Goal: Transaction & Acquisition: Book appointment/travel/reservation

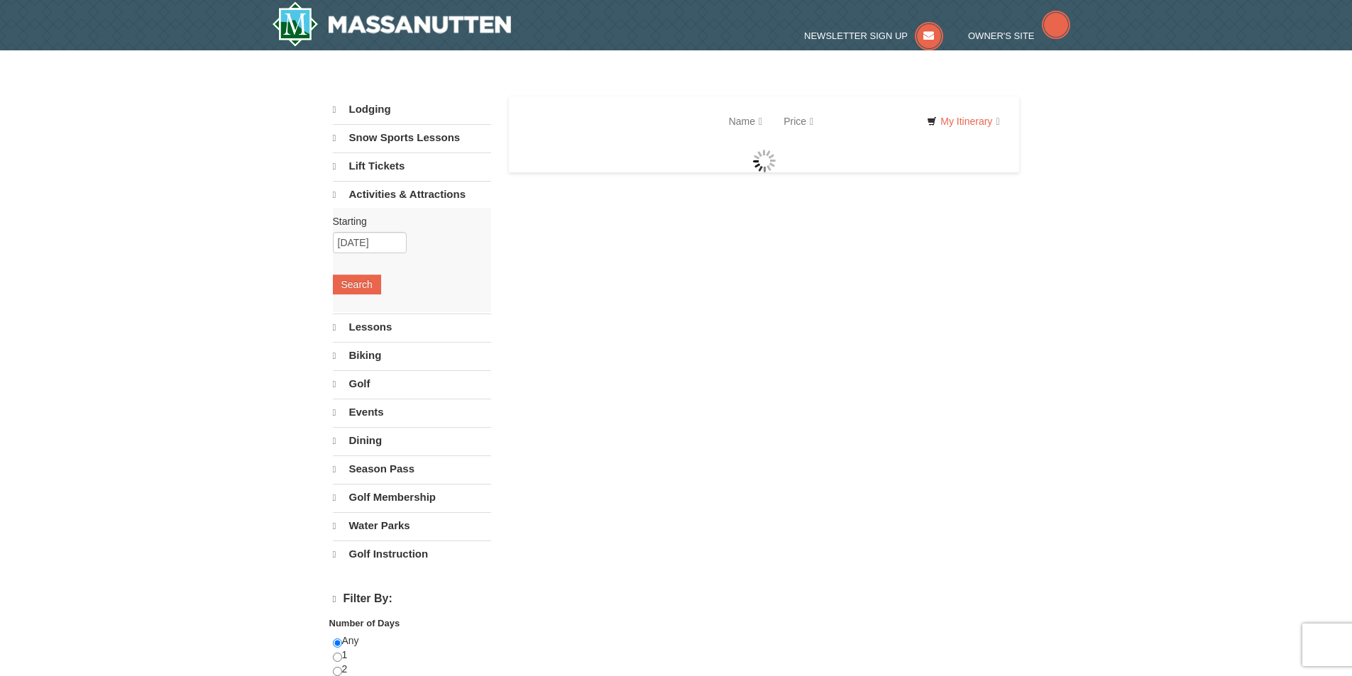
select select "9"
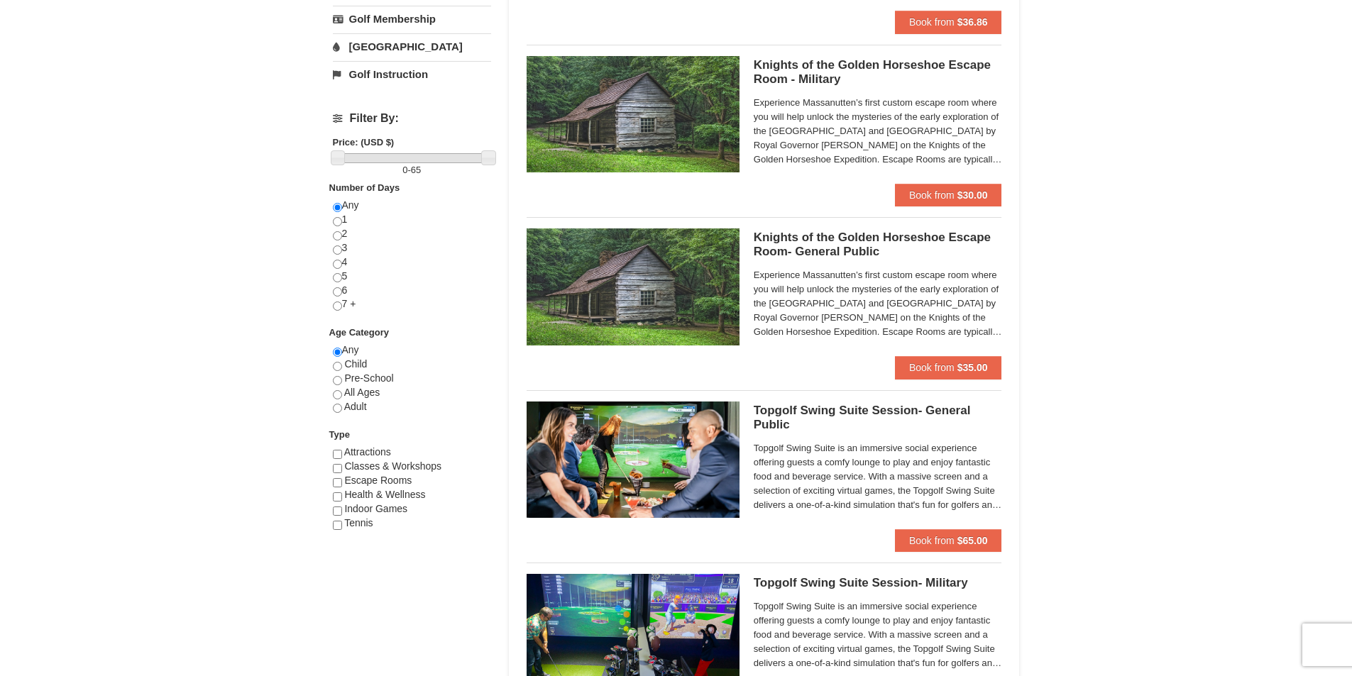
scroll to position [426, 0]
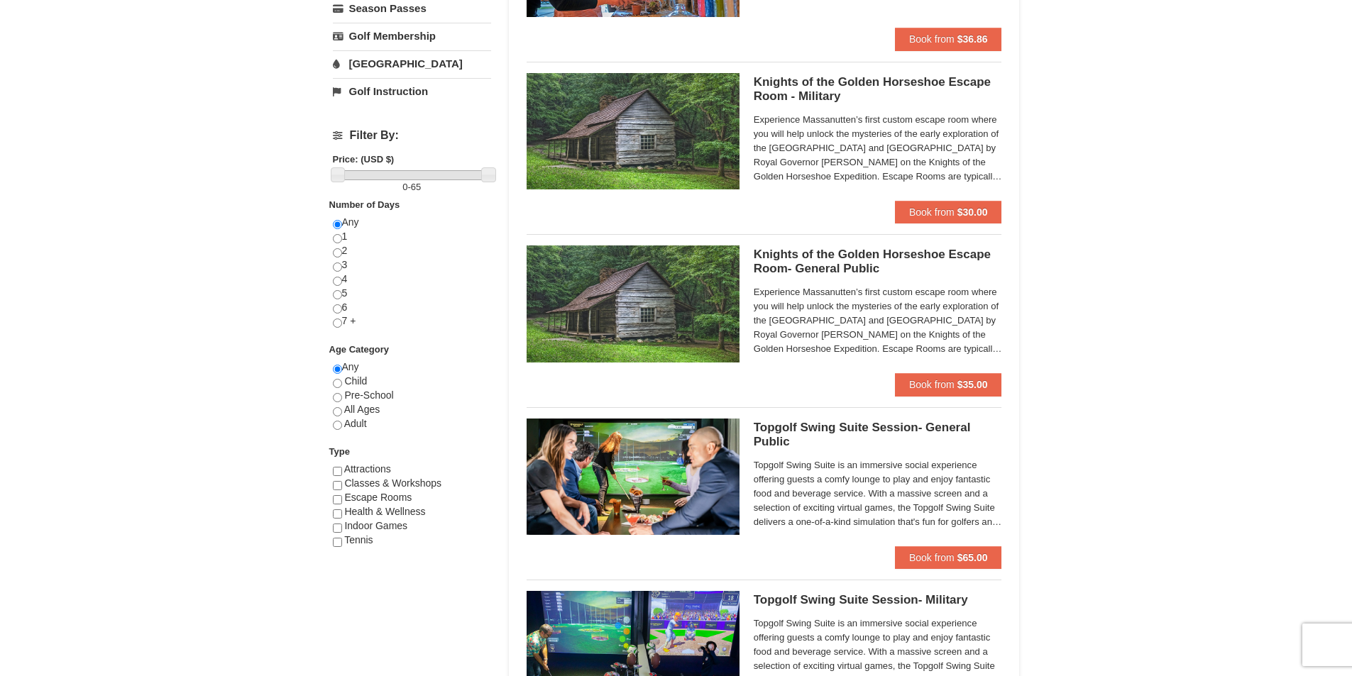
click at [827, 269] on h5 "Knights of the Golden Horseshoe Escape Room- General Public Massanutten Escape …" at bounding box center [878, 262] width 248 height 28
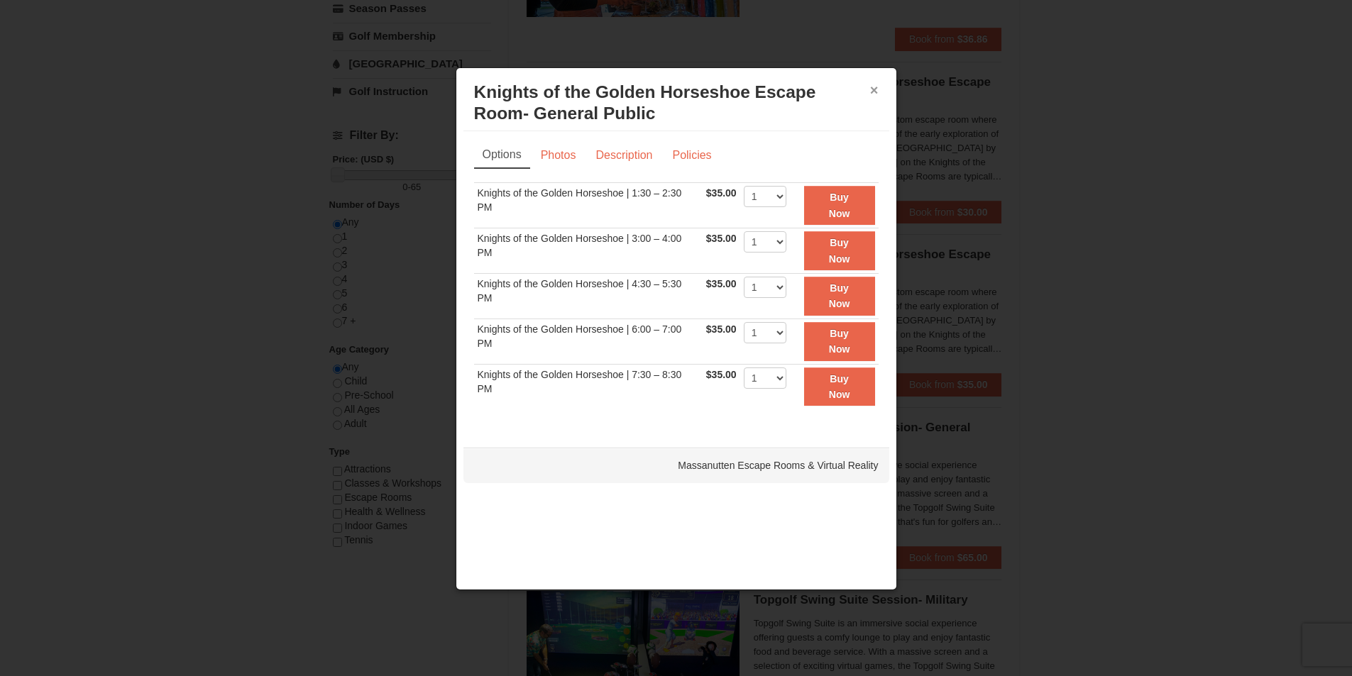
click at [876, 92] on button "×" at bounding box center [874, 90] width 9 height 14
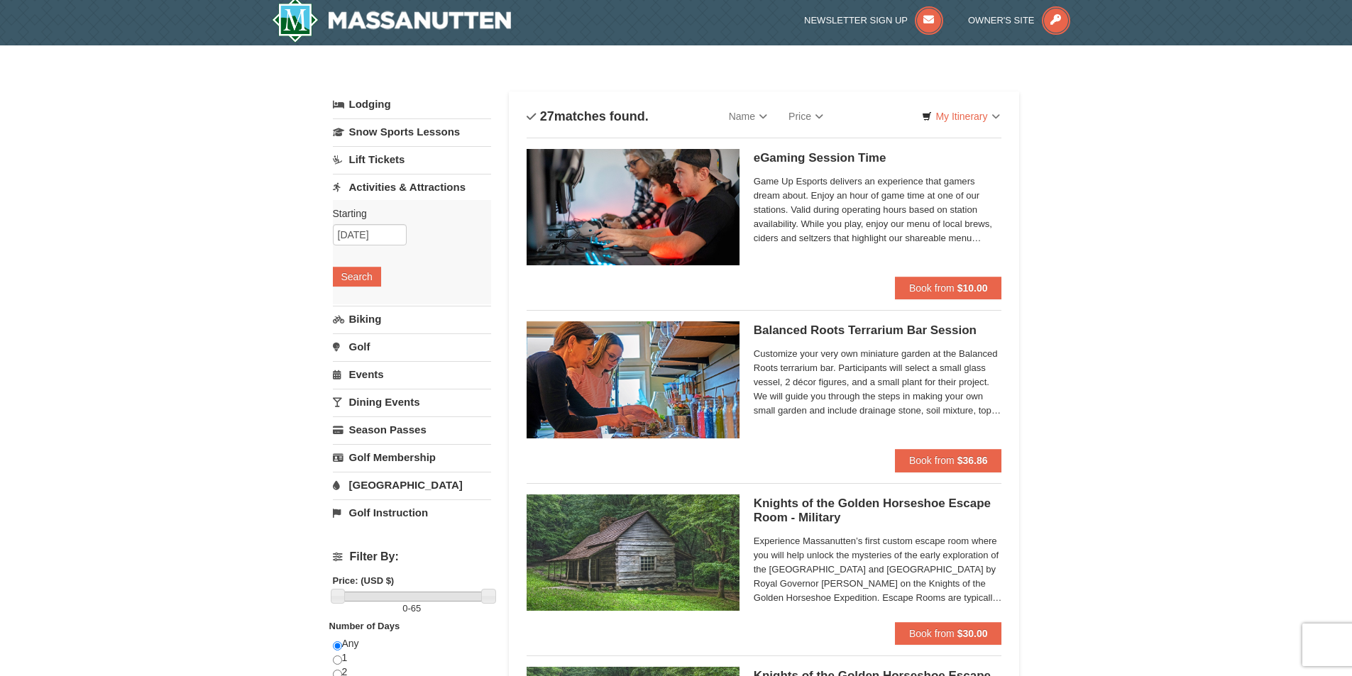
scroll to position [0, 0]
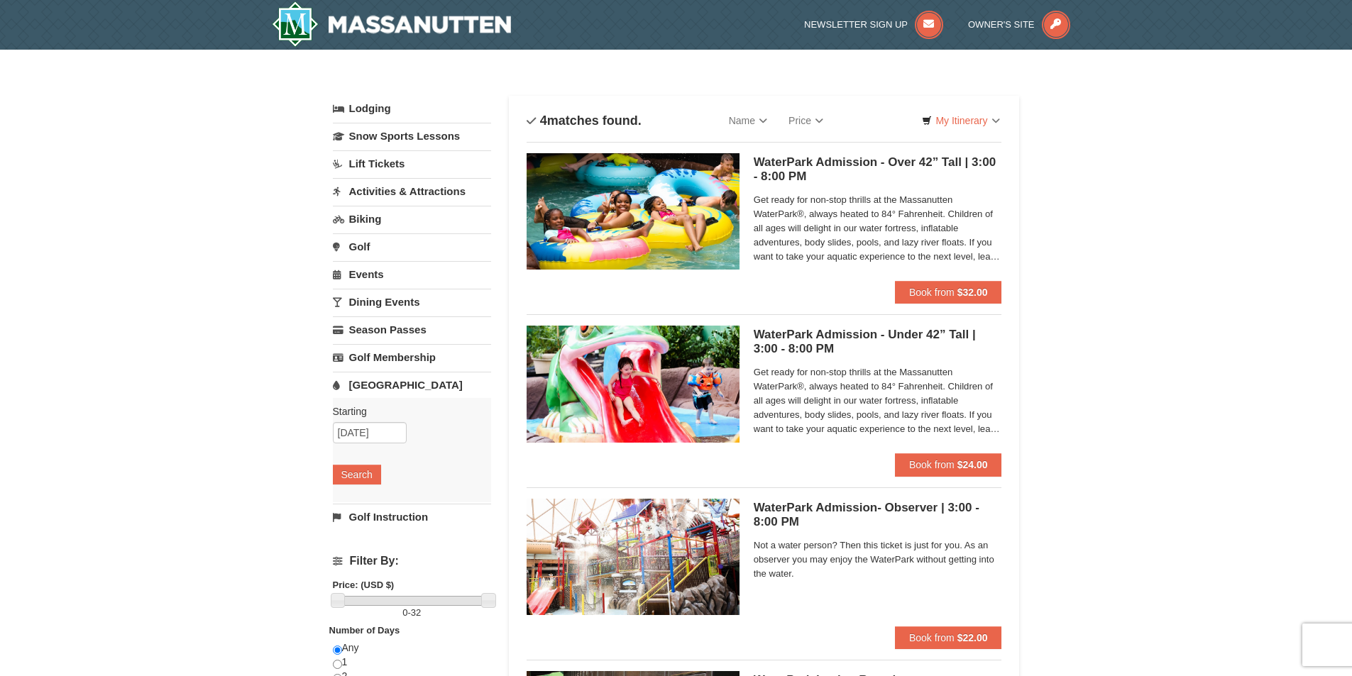
click at [984, 218] on span "Get ready for non-stop thrills at the Massanutten WaterPark®, always heated to …" at bounding box center [878, 228] width 248 height 71
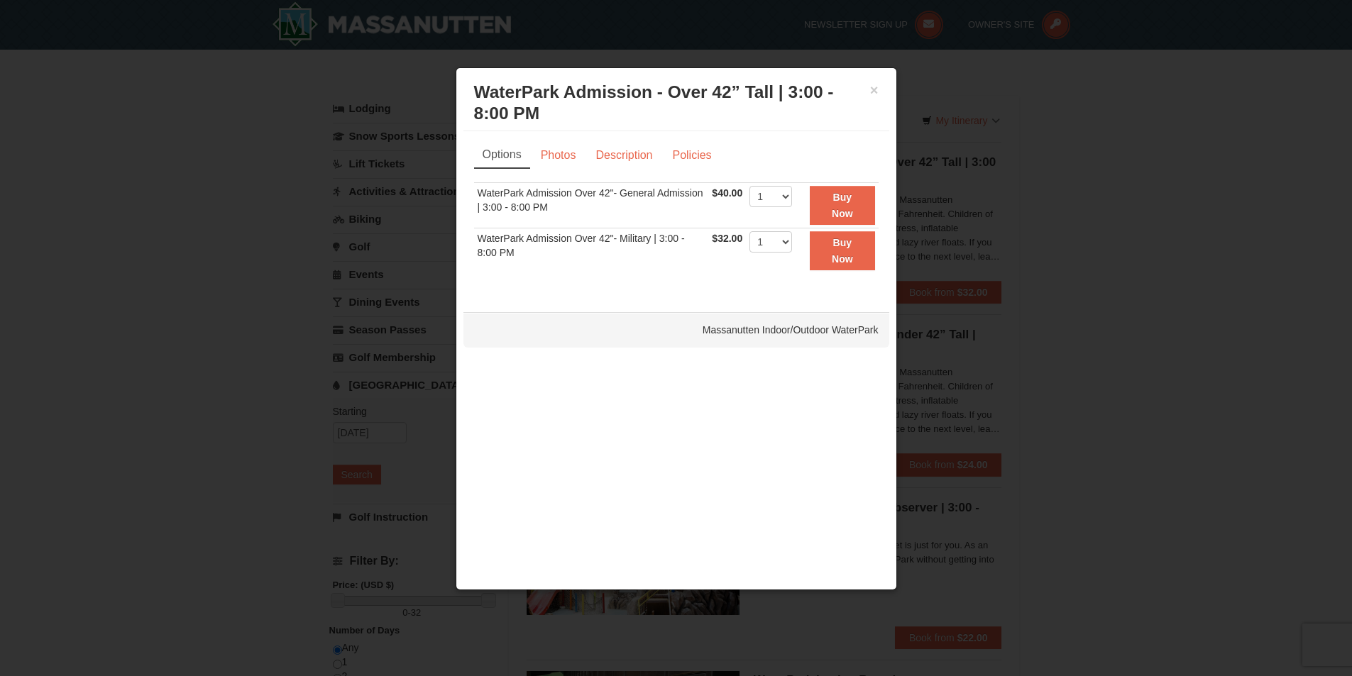
click at [879, 86] on div "× WaterPark Admission - Over 42” Tall | 3:00 - 8:00 PM Massanutten Indoor/Outdo…" at bounding box center [676, 103] width 426 height 56
click at [591, 153] on link "Description" at bounding box center [623, 155] width 75 height 27
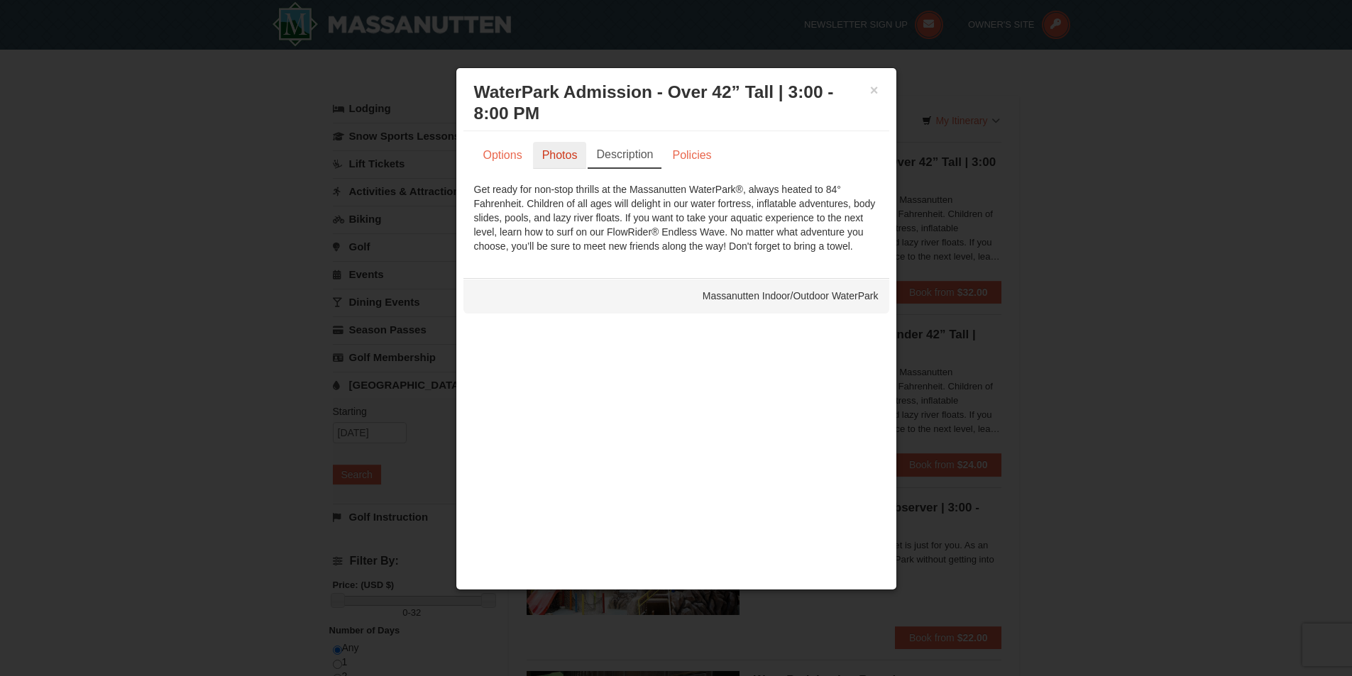
click at [534, 154] on link "Photos" at bounding box center [560, 155] width 54 height 27
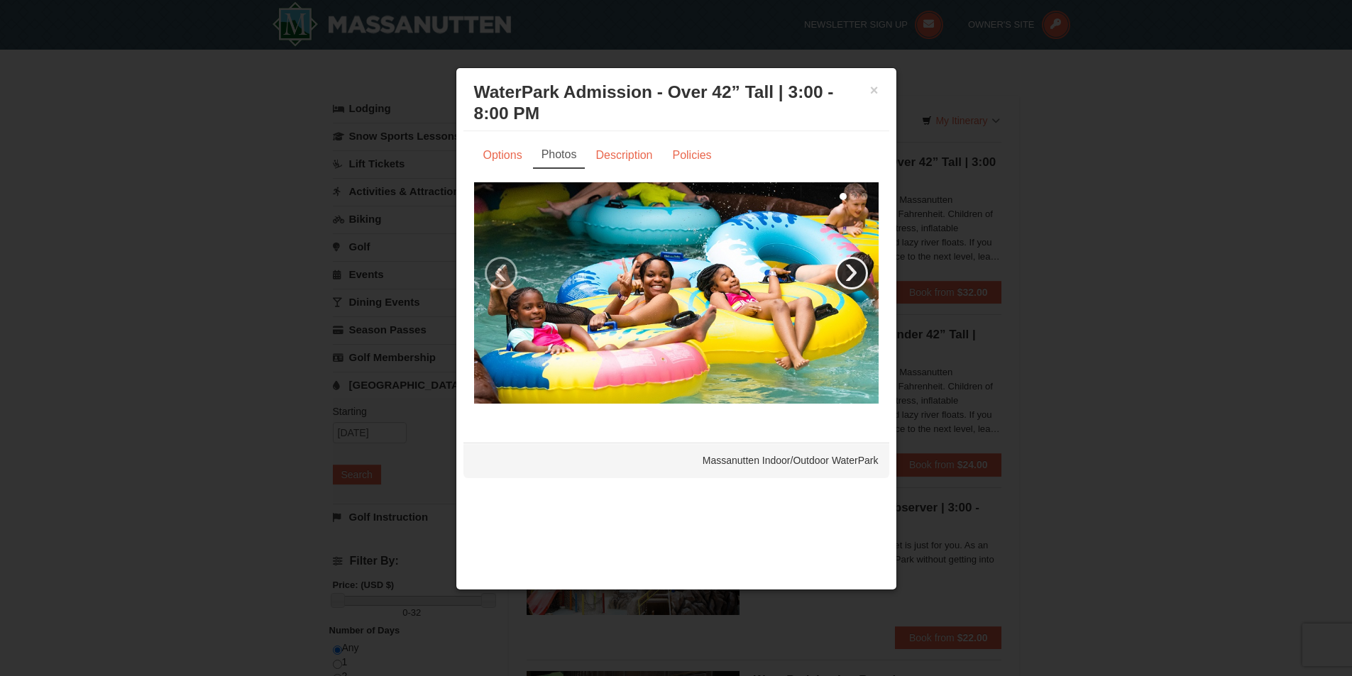
click at [850, 275] on link "›" at bounding box center [851, 273] width 33 height 33
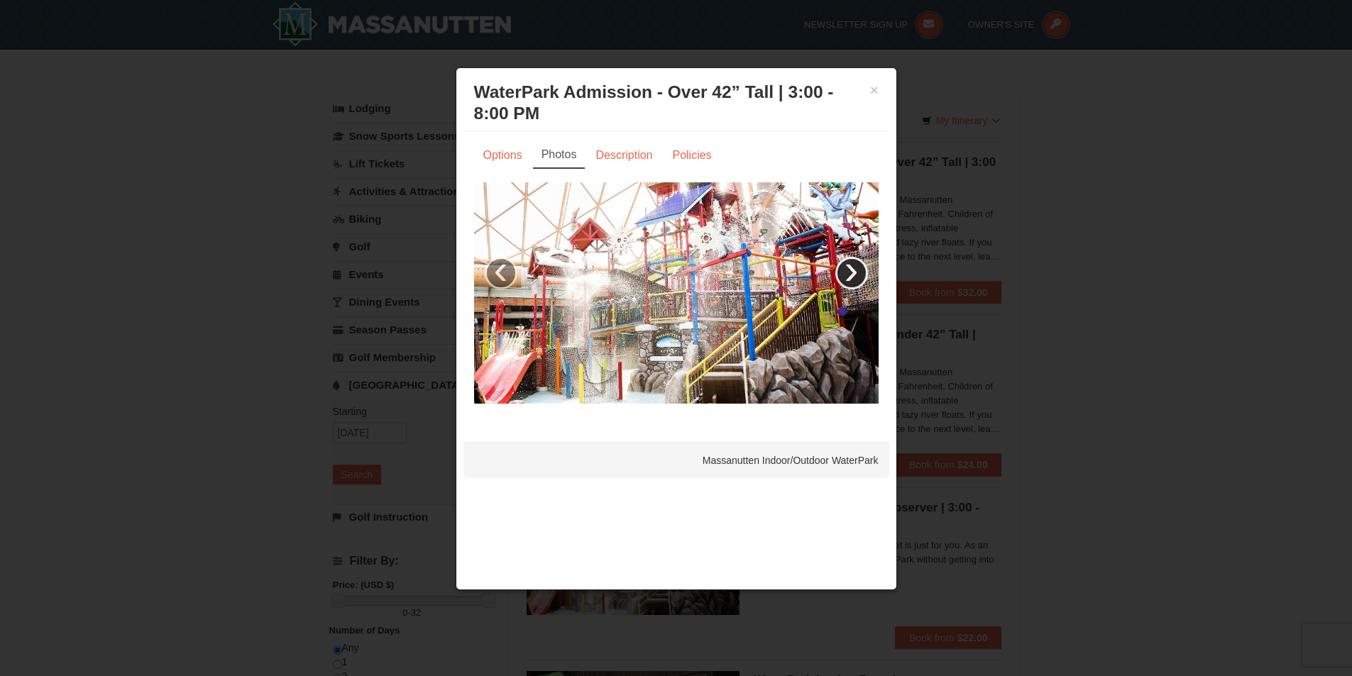
click at [850, 274] on link "›" at bounding box center [851, 273] width 33 height 33
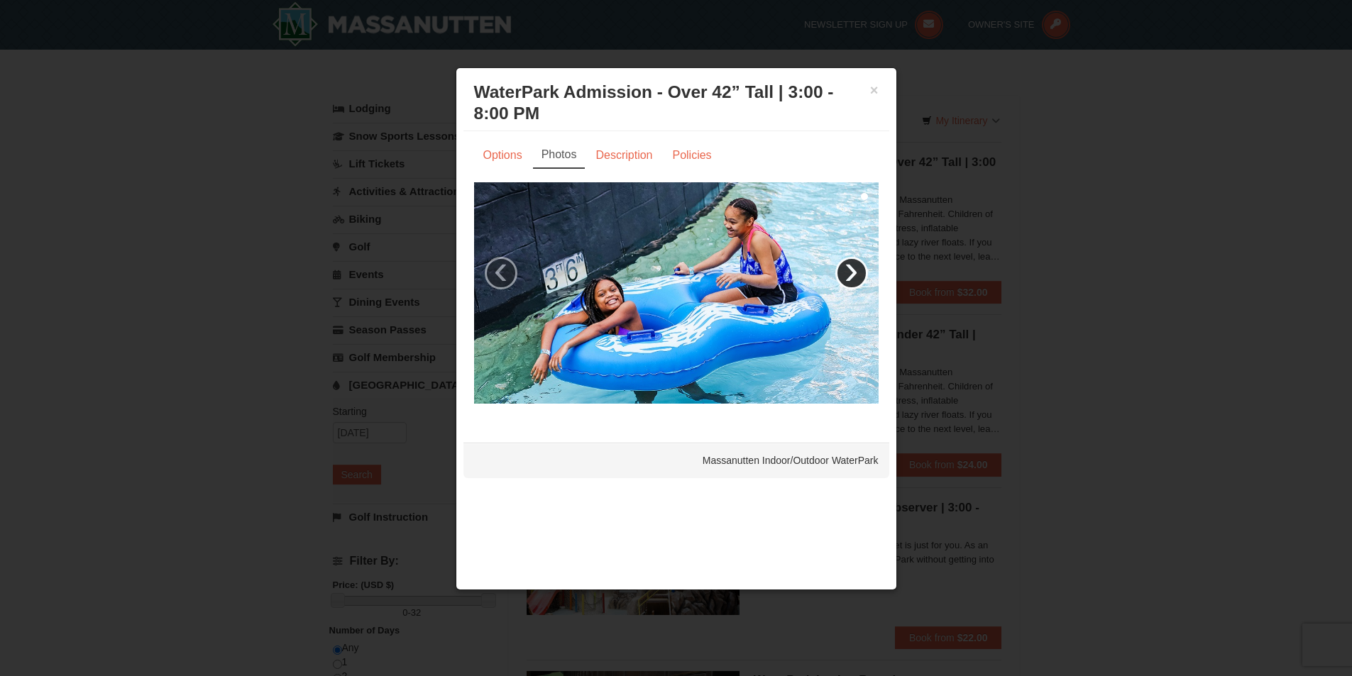
click at [849, 274] on link "›" at bounding box center [851, 273] width 33 height 33
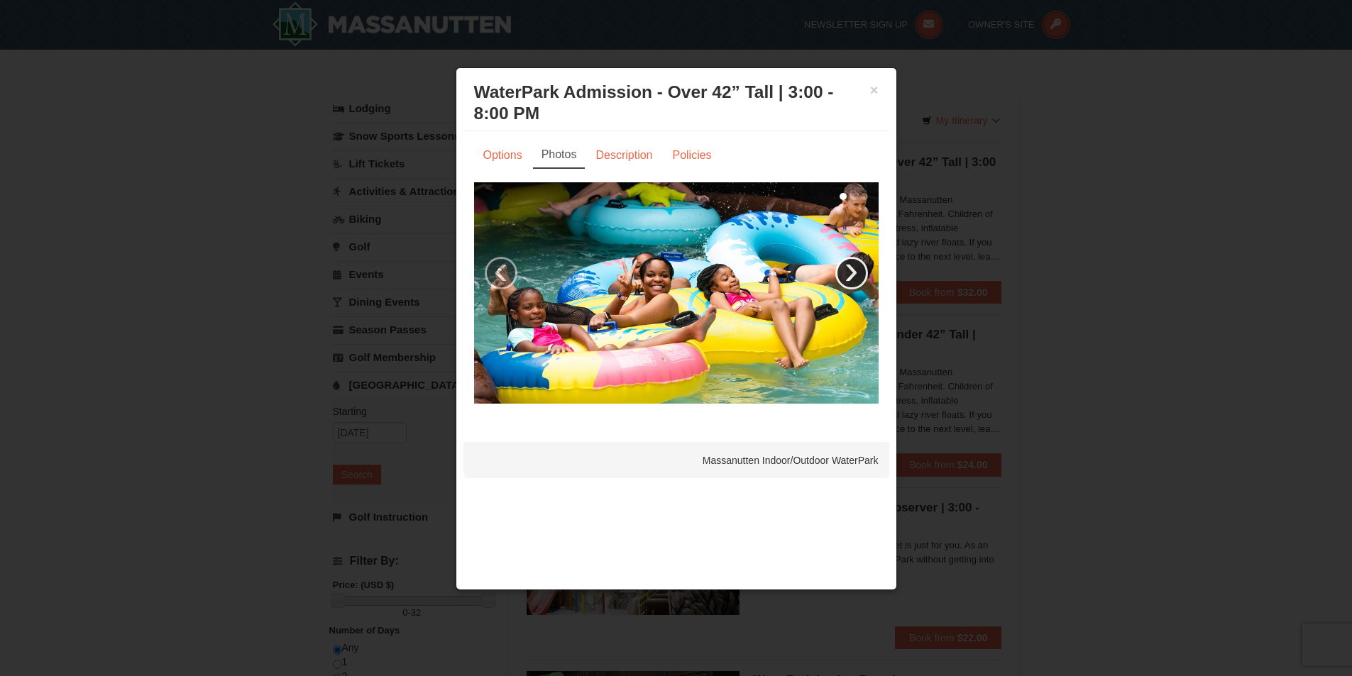
click at [848, 274] on link "›" at bounding box center [851, 273] width 33 height 33
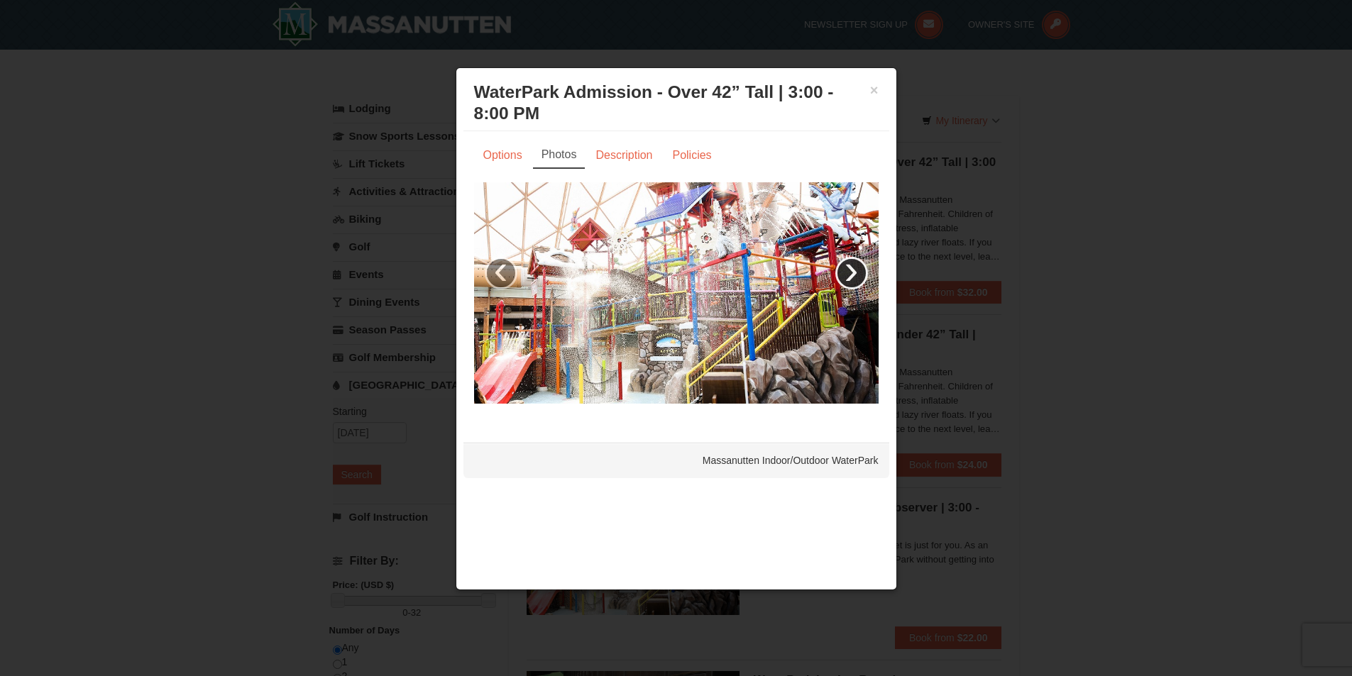
click at [848, 274] on link "›" at bounding box center [851, 273] width 33 height 33
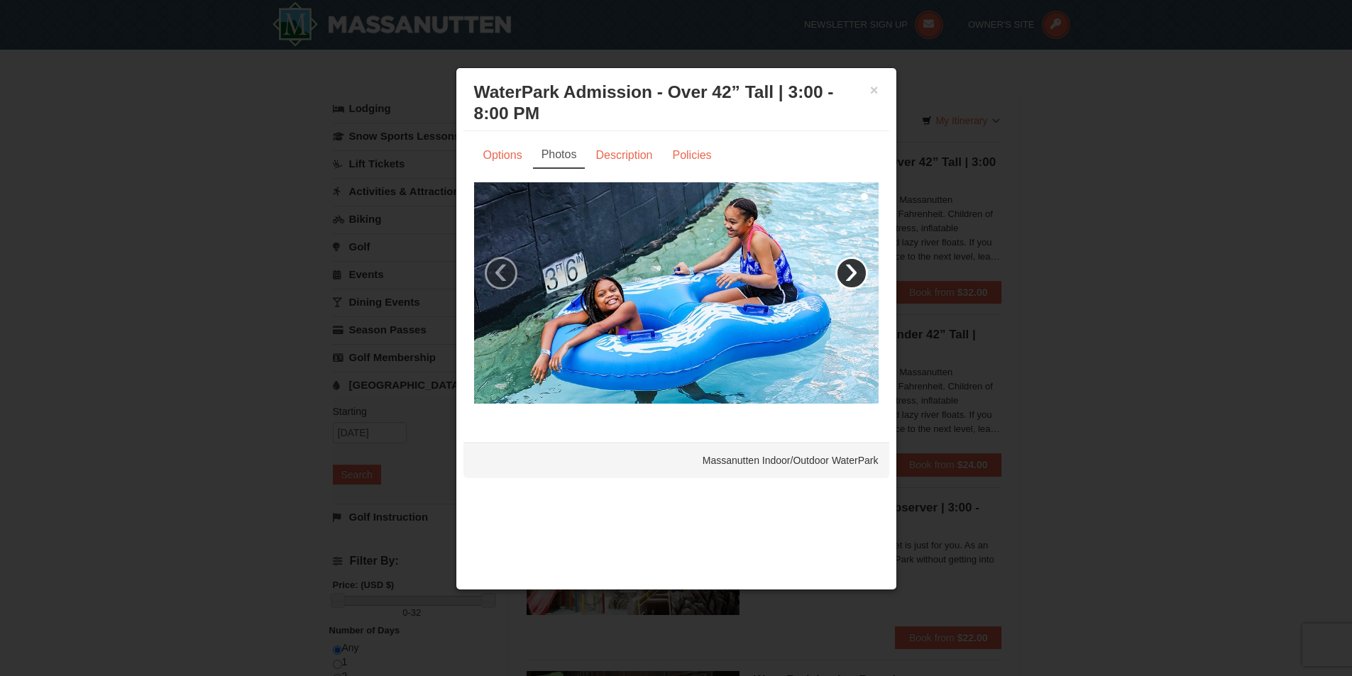
click at [848, 274] on link "›" at bounding box center [851, 273] width 33 height 33
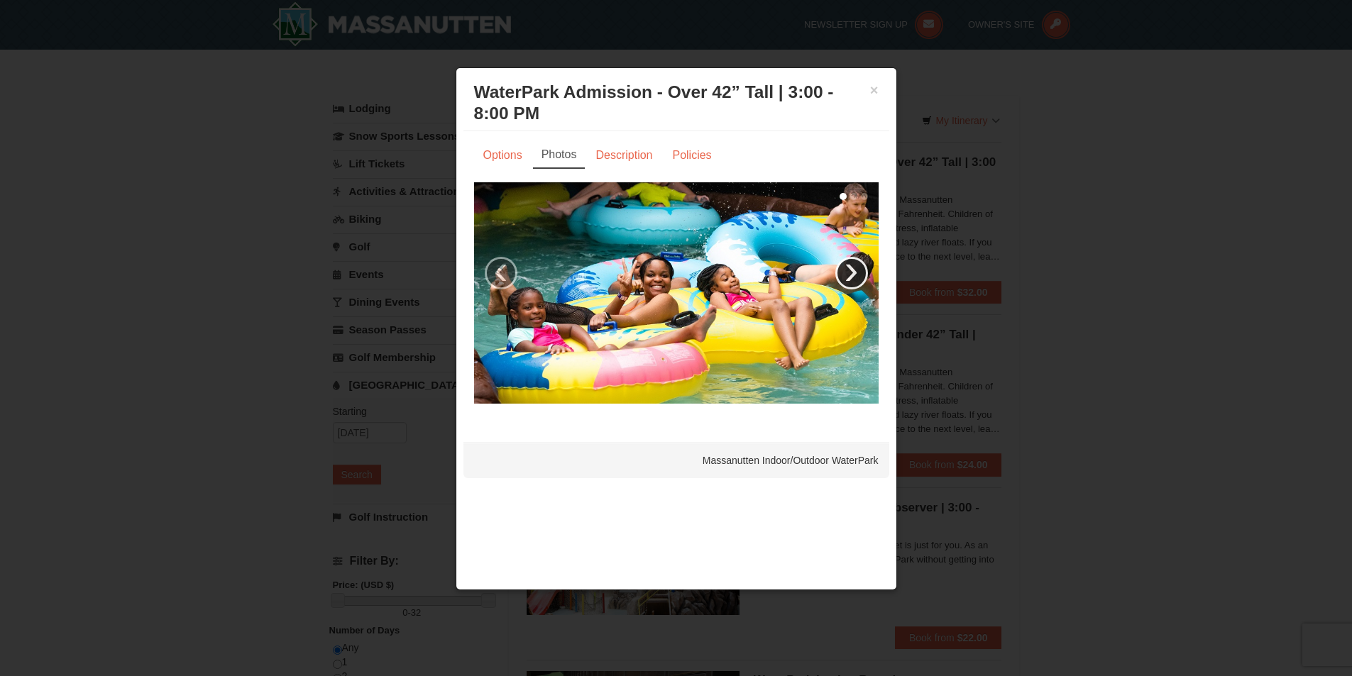
click at [848, 274] on link "›" at bounding box center [851, 273] width 33 height 33
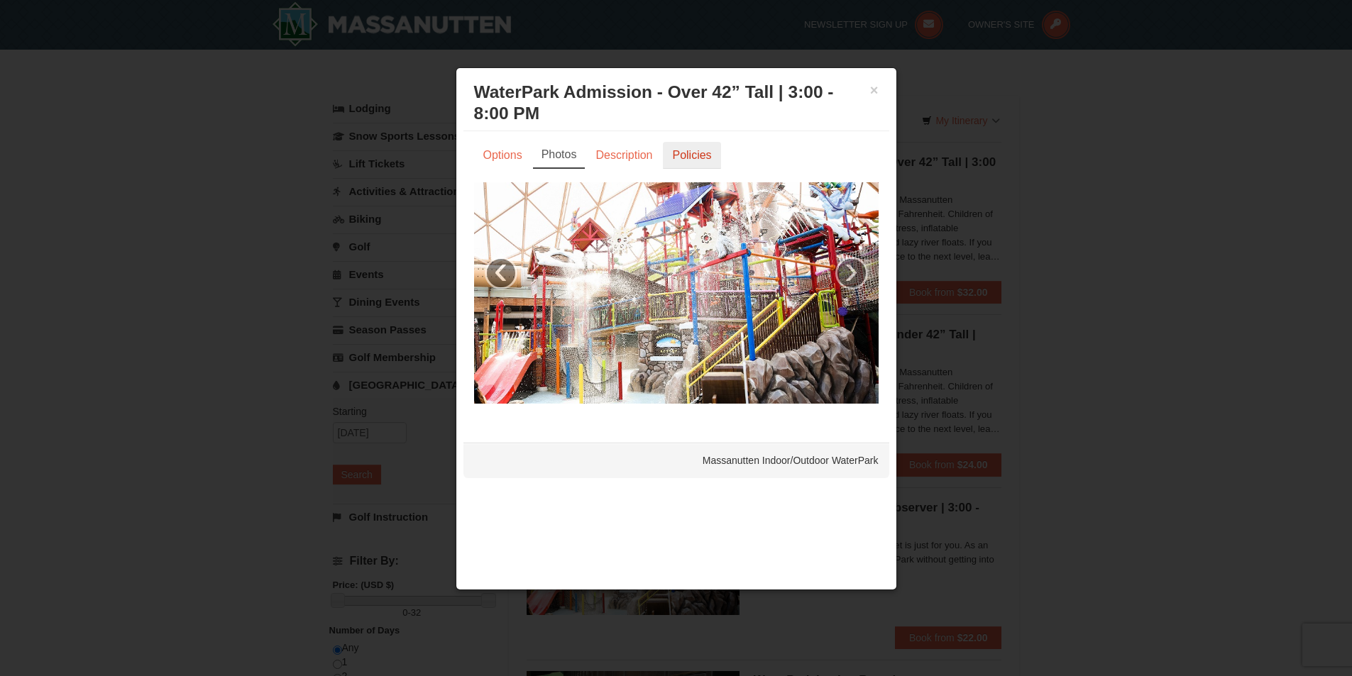
click at [685, 161] on link "Policies" at bounding box center [691, 155] width 57 height 27
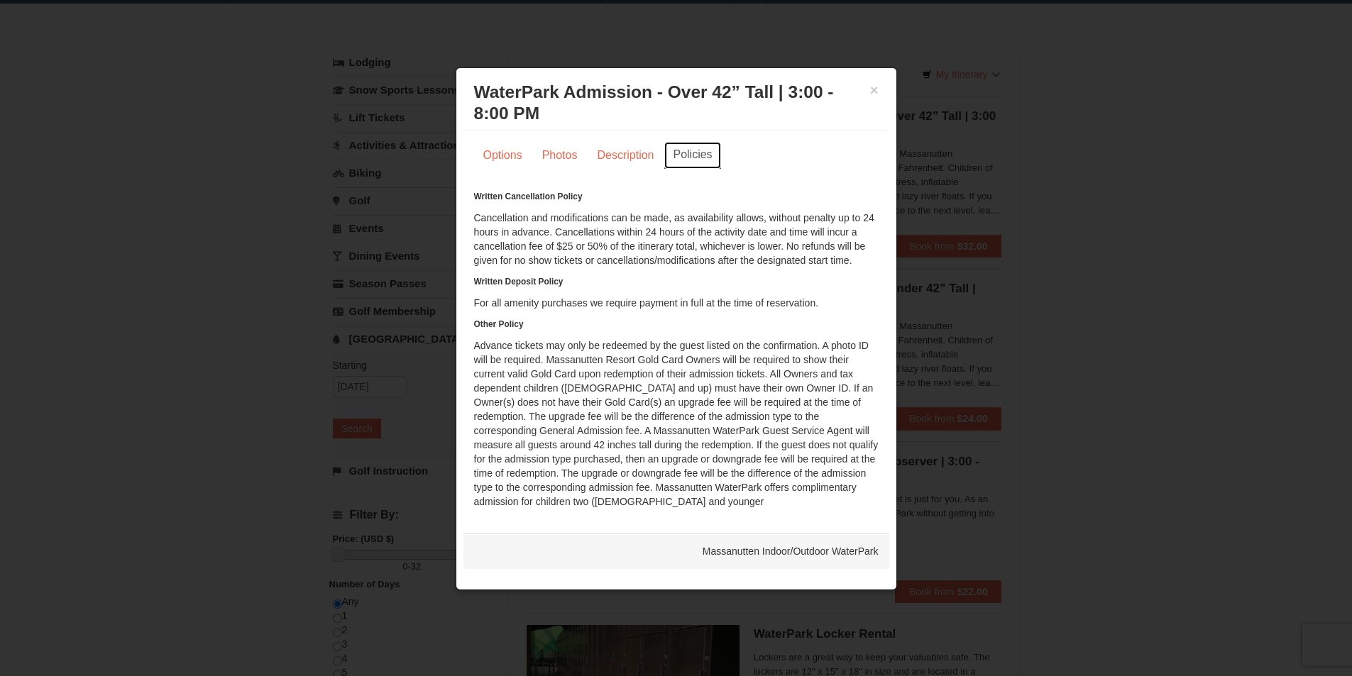
scroll to position [426, 0]
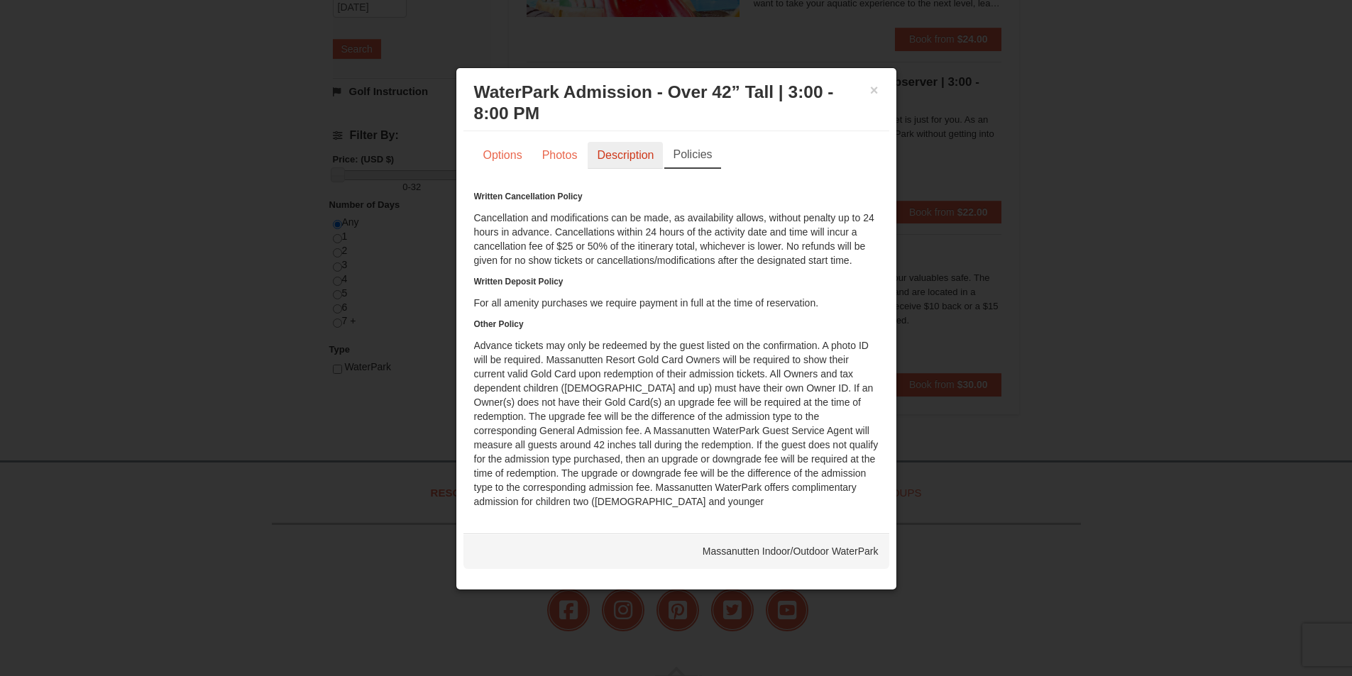
click at [600, 144] on link "Description" at bounding box center [625, 155] width 75 height 27
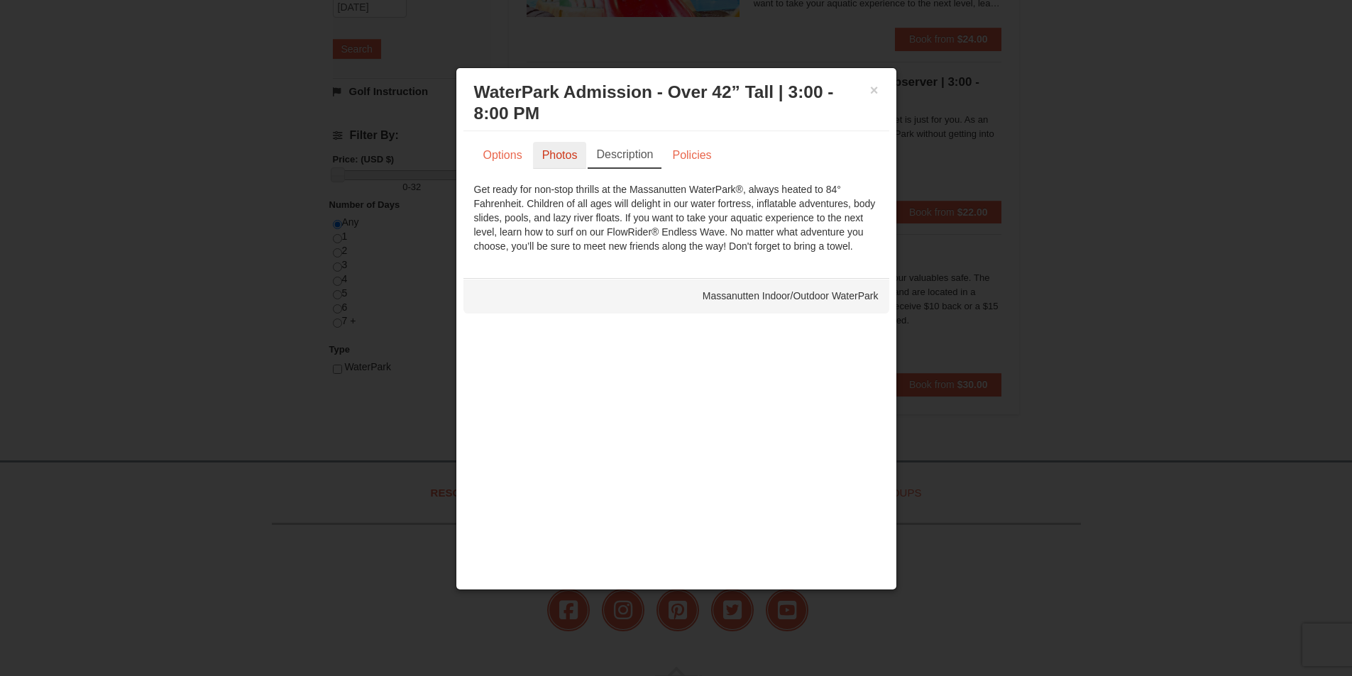
click at [574, 152] on link "Photos" at bounding box center [560, 155] width 54 height 27
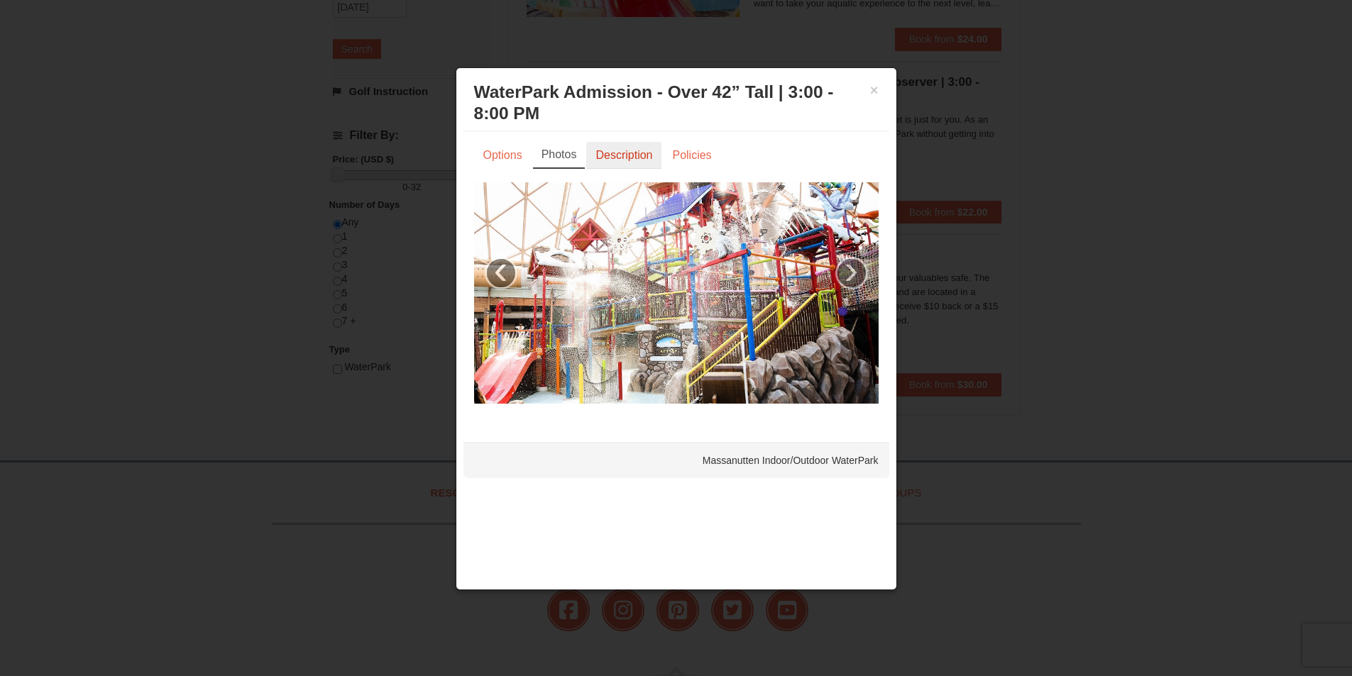
click at [635, 149] on link "Description" at bounding box center [623, 155] width 75 height 27
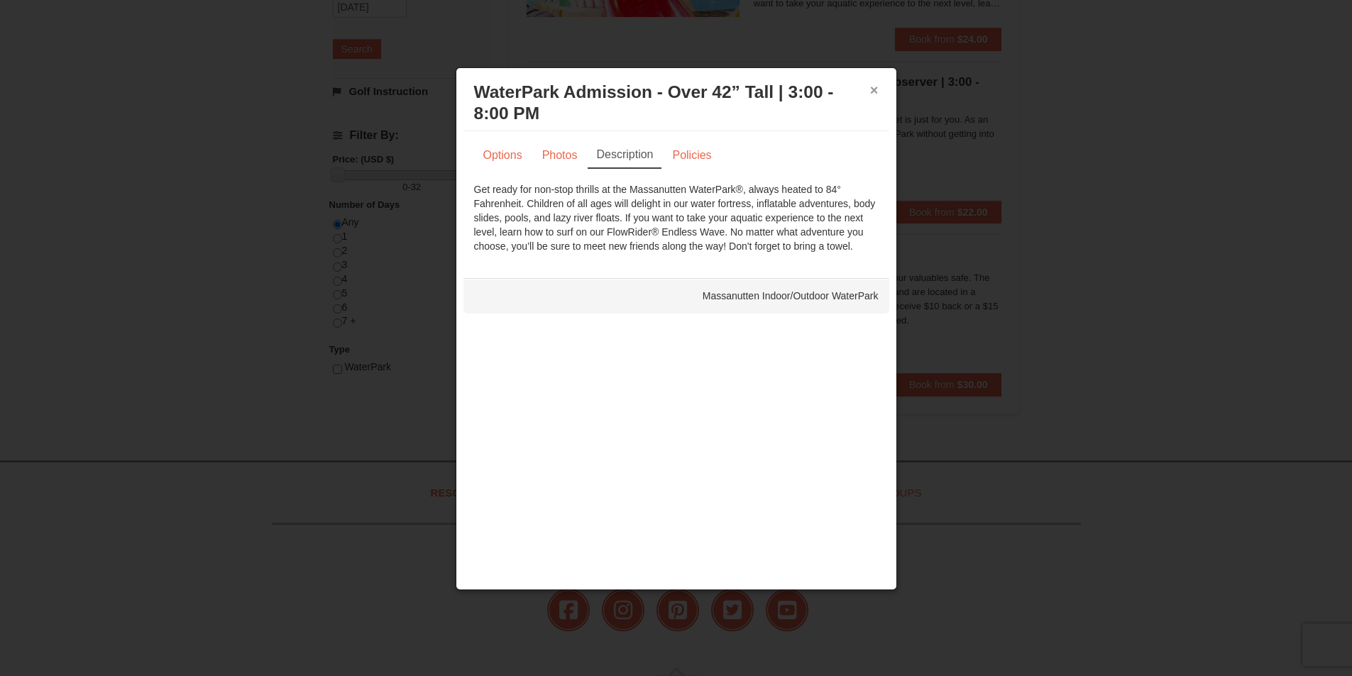
click at [874, 92] on button "×" at bounding box center [874, 90] width 9 height 14
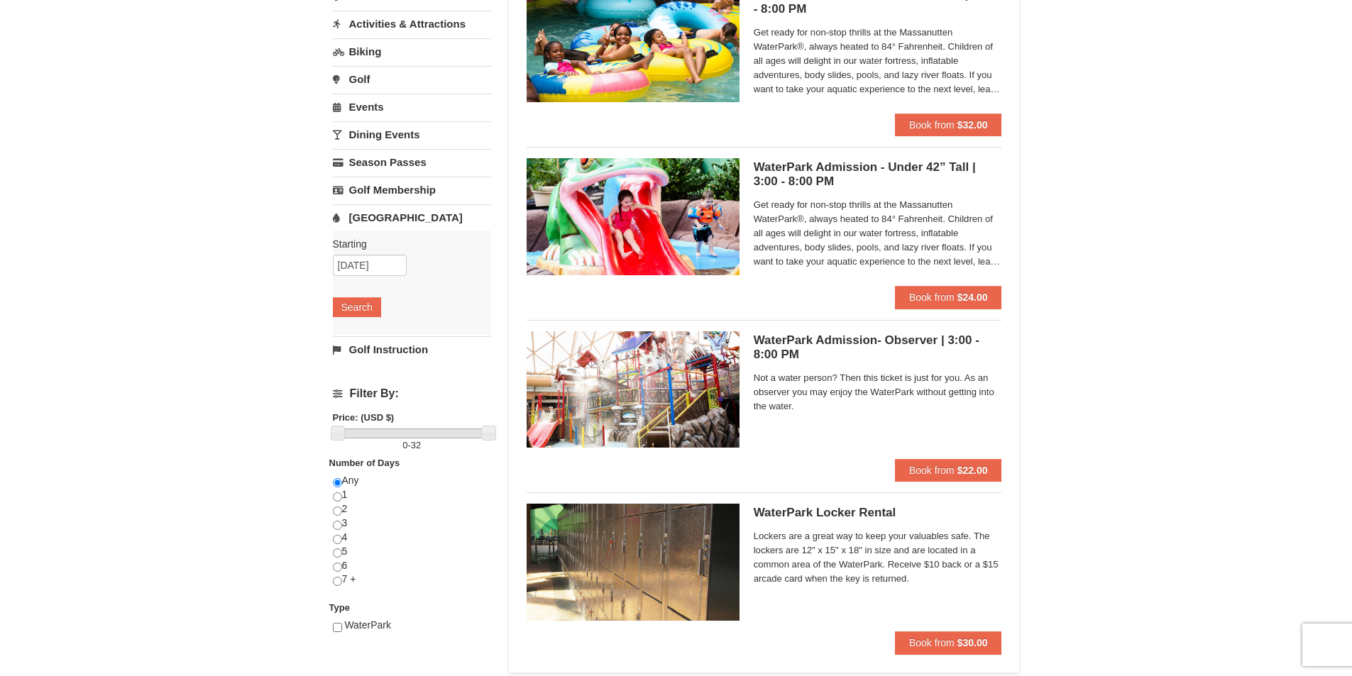
scroll to position [0, 0]
